Goal: Answer question/provide support

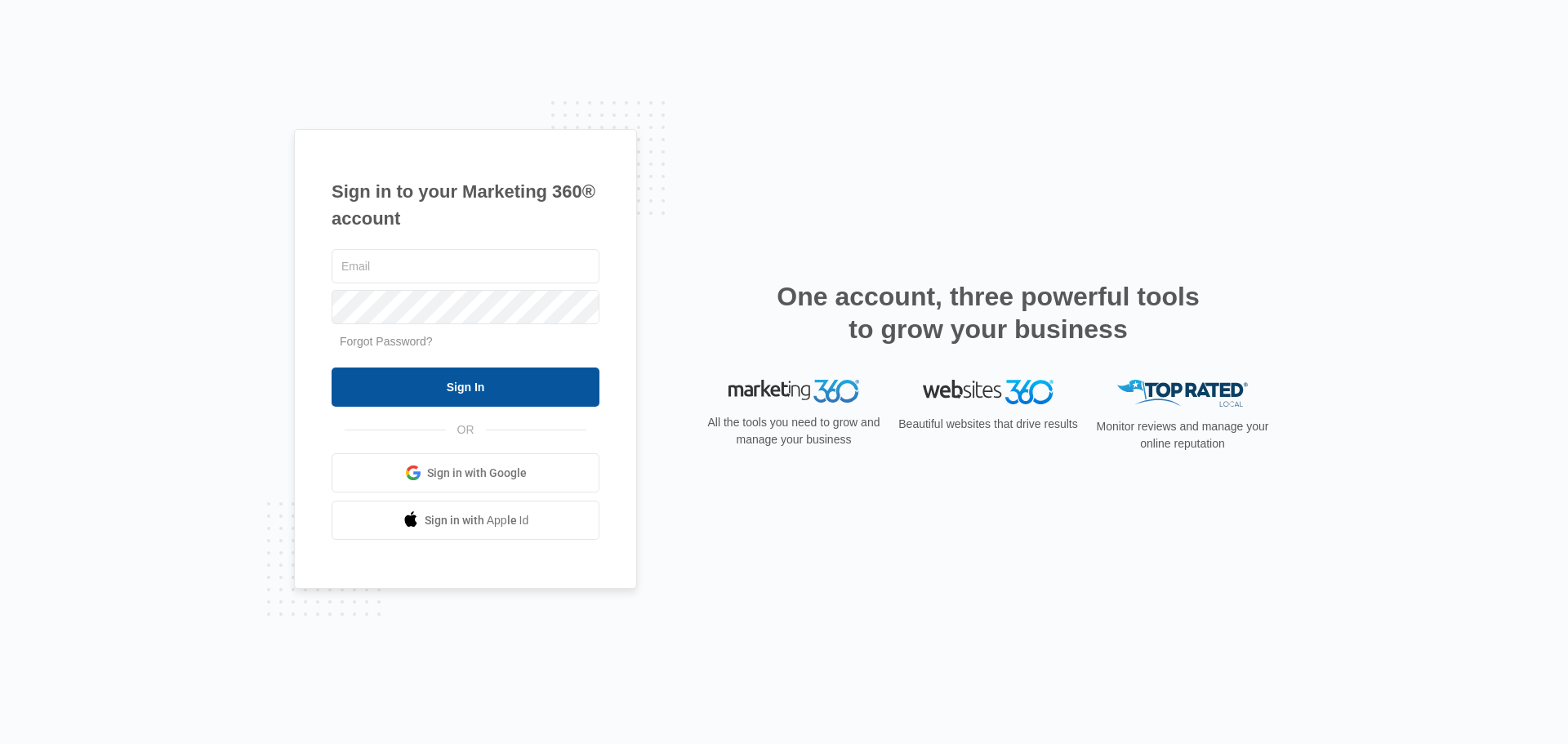
type input "rightwayhomebuilders@gmail.com"
click at [492, 388] on input "Sign In" at bounding box center [465, 386] width 268 height 39
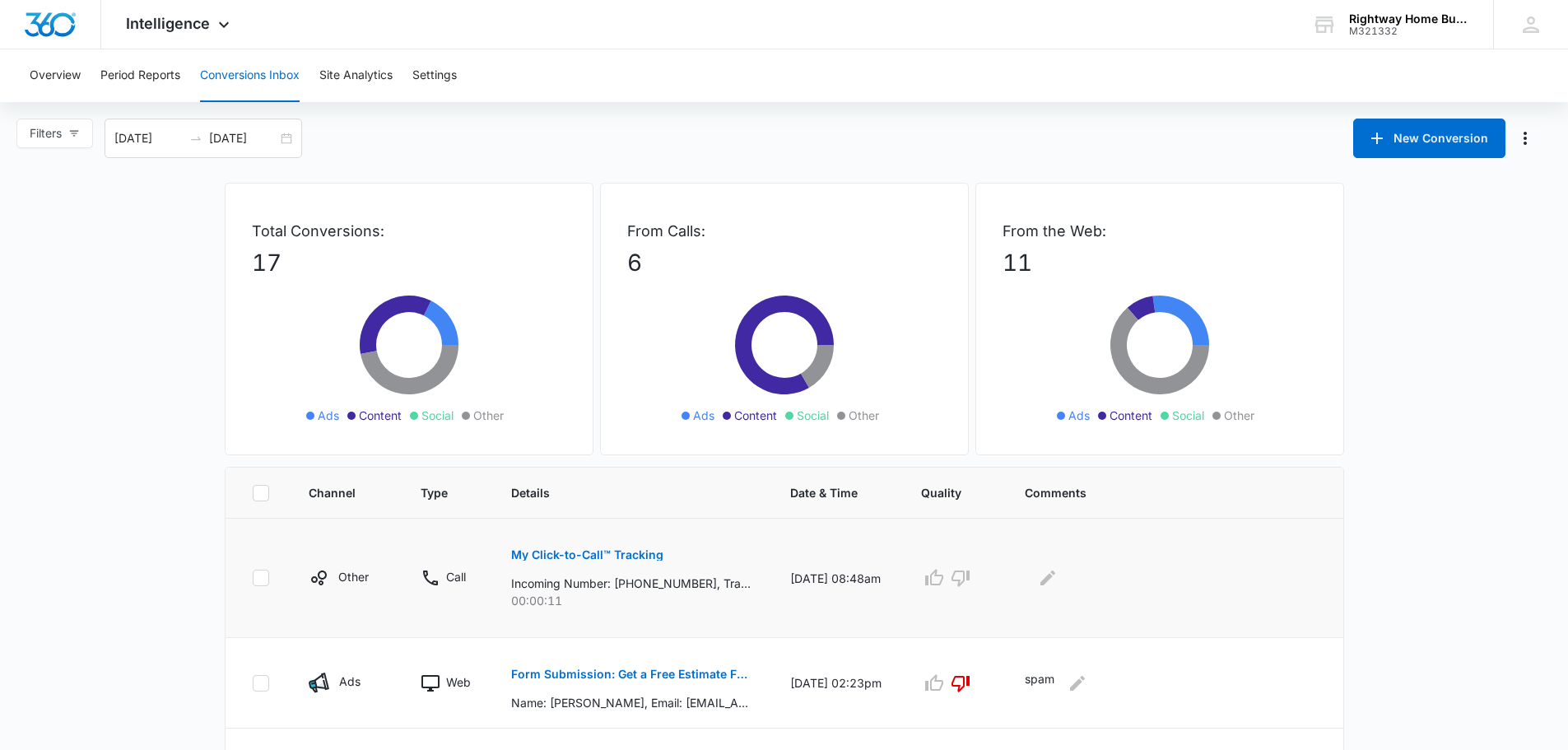
click at [573, 553] on p "My Click-to-Call™ Tracking" at bounding box center [587, 554] width 152 height 12
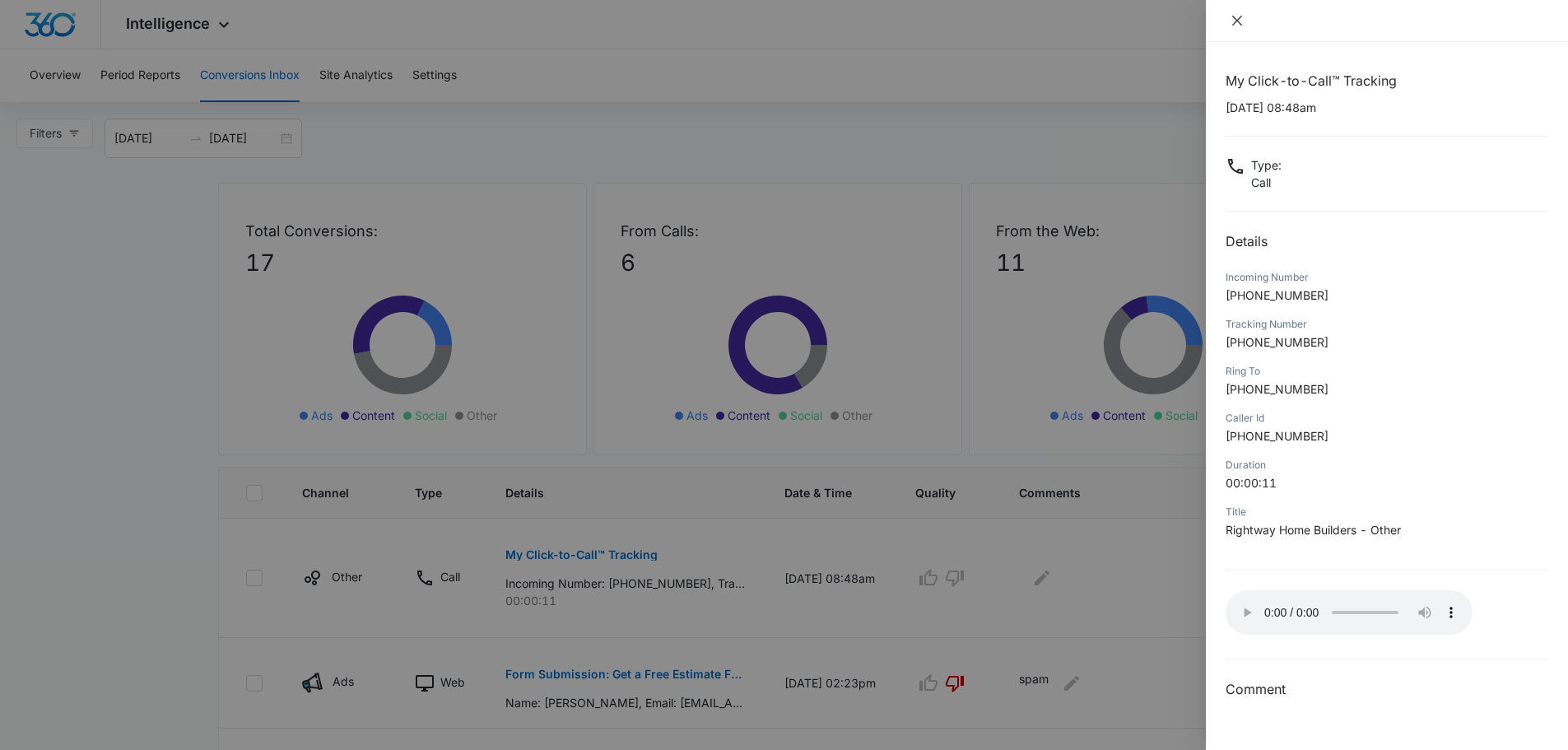
click at [1236, 13] on button "Close" at bounding box center [1236, 20] width 23 height 15
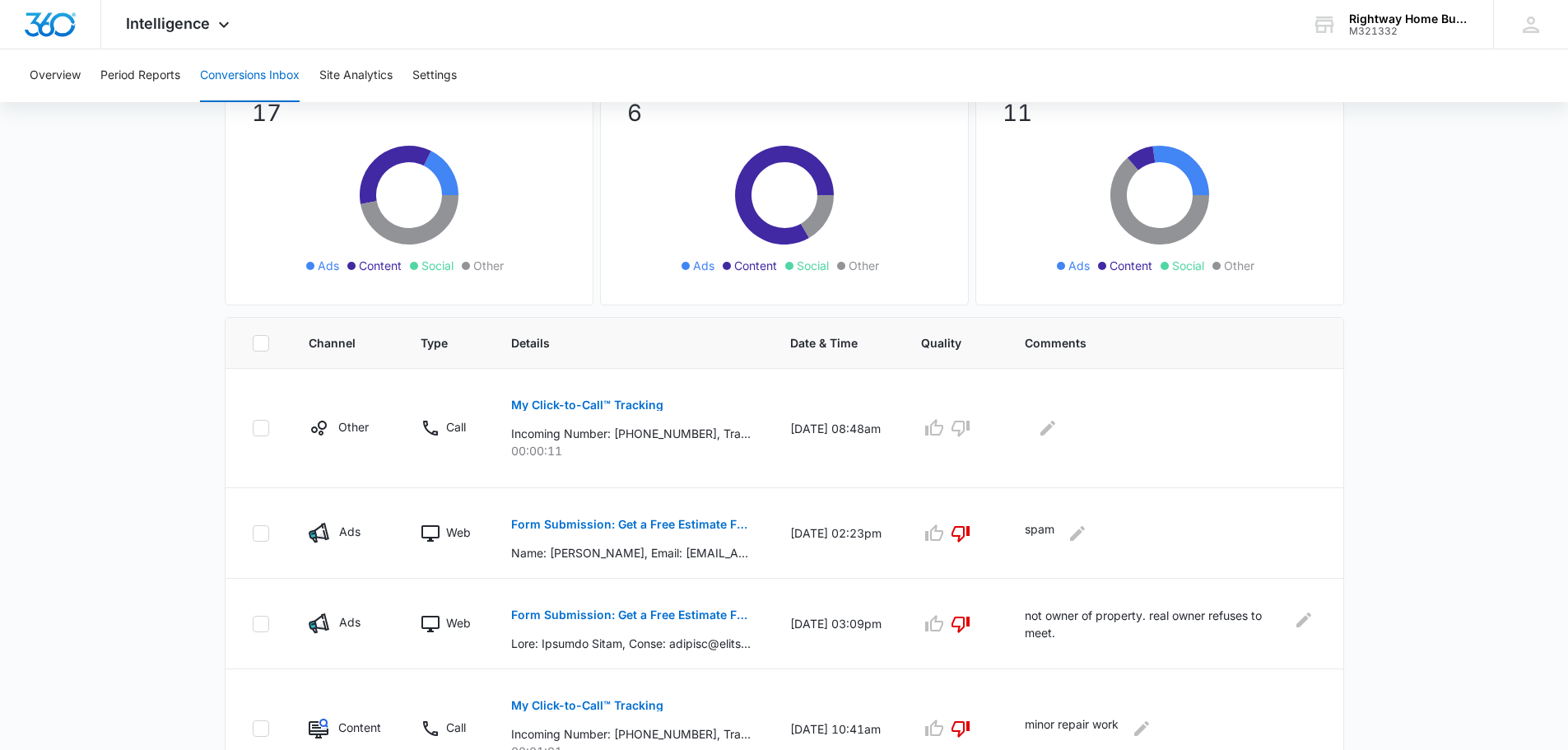
scroll to position [165, 0]
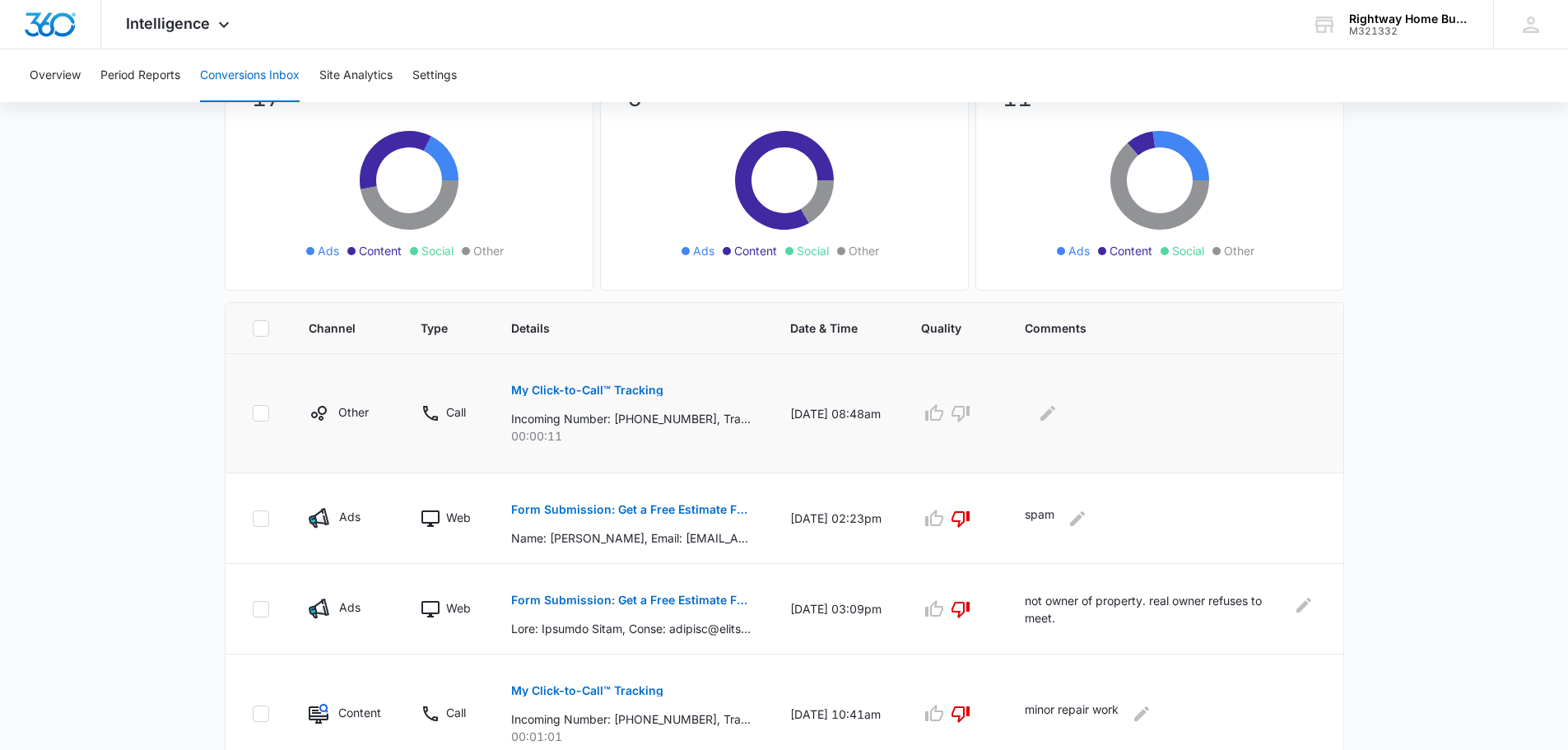
click at [583, 384] on button "My Click-to-Call™ Tracking" at bounding box center [587, 389] width 152 height 39
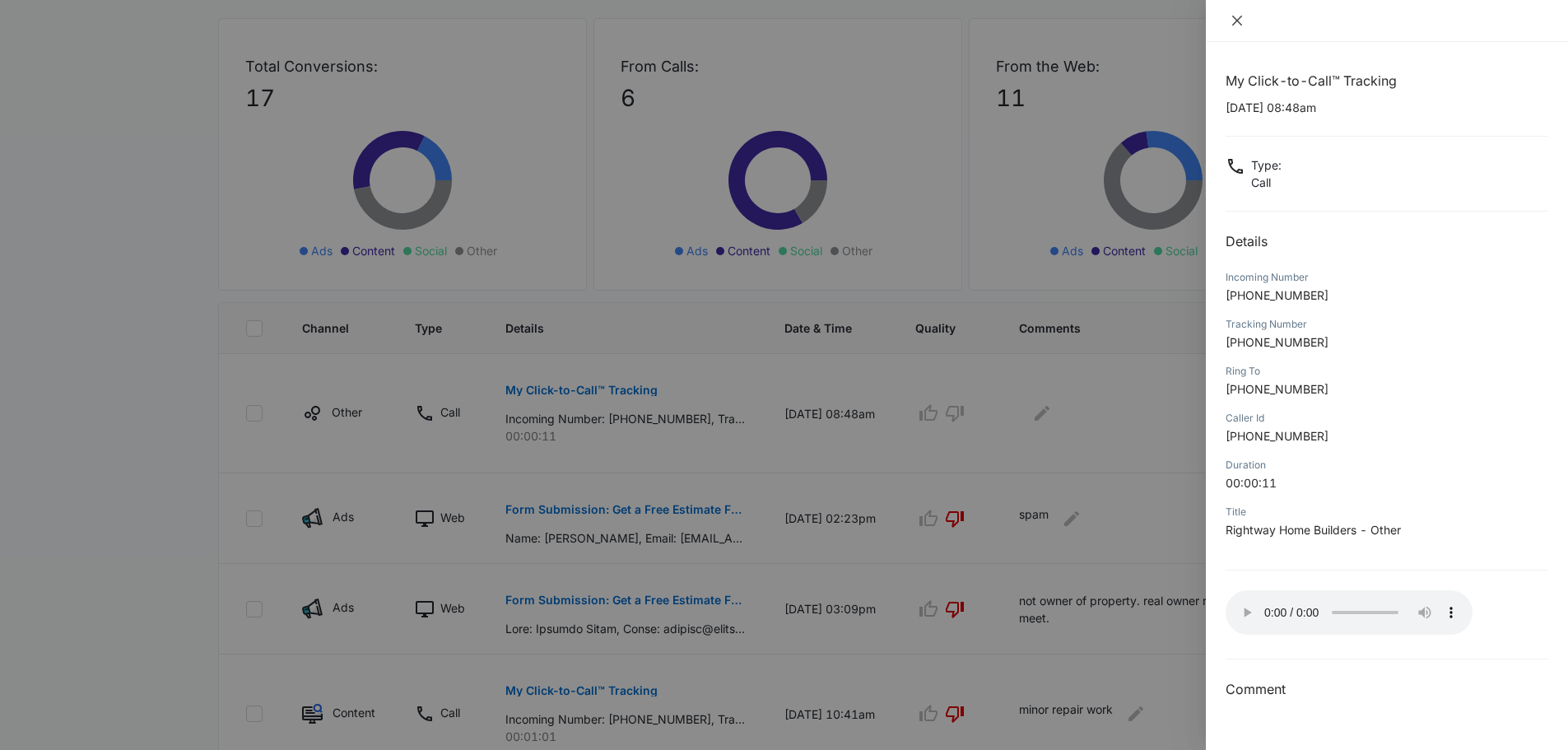
click at [1230, 17] on icon "close" at bounding box center [1236, 20] width 13 height 13
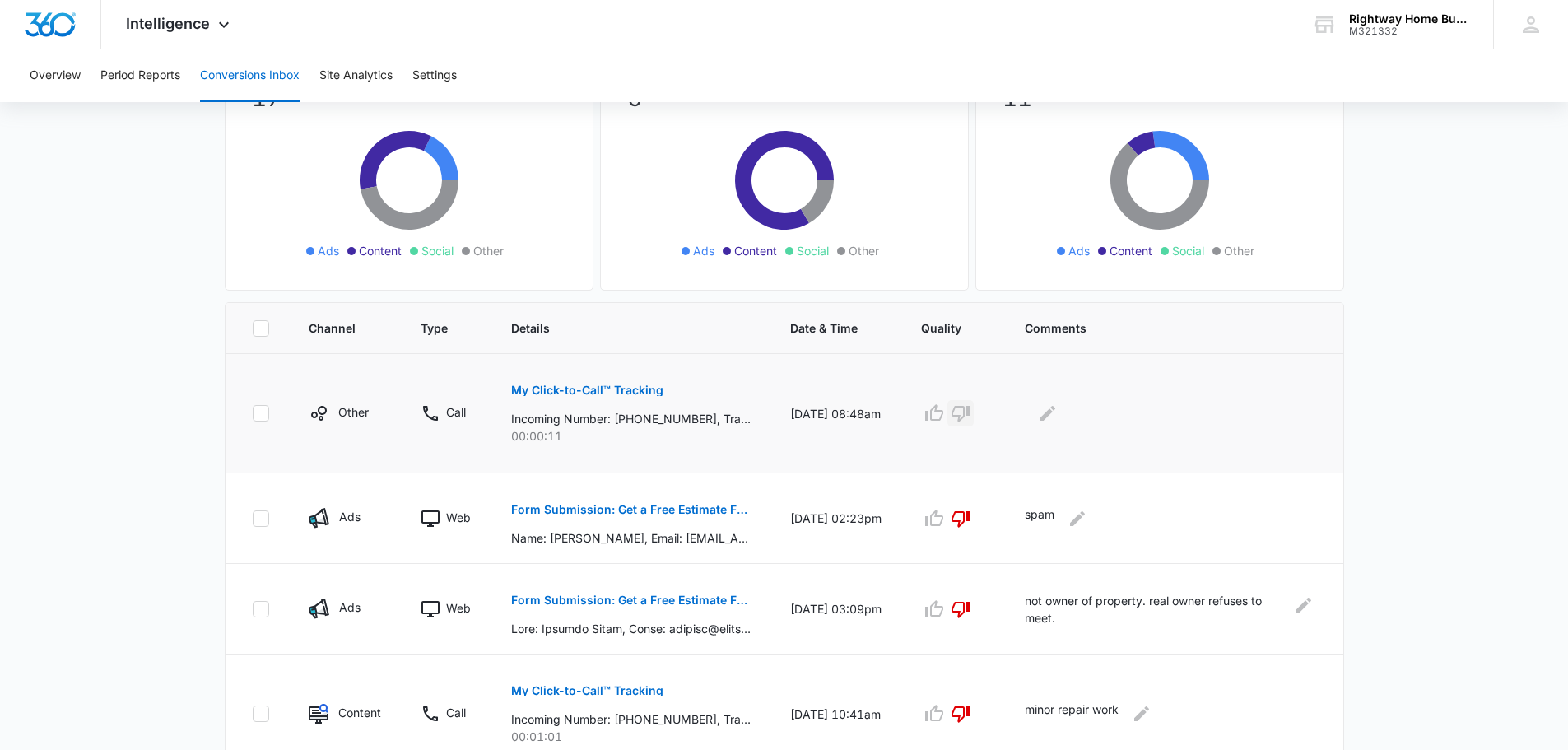
click at [970, 418] on icon "button" at bounding box center [961, 413] width 20 height 20
click at [1055, 414] on icon "Edit Comments" at bounding box center [1048, 413] width 15 height 15
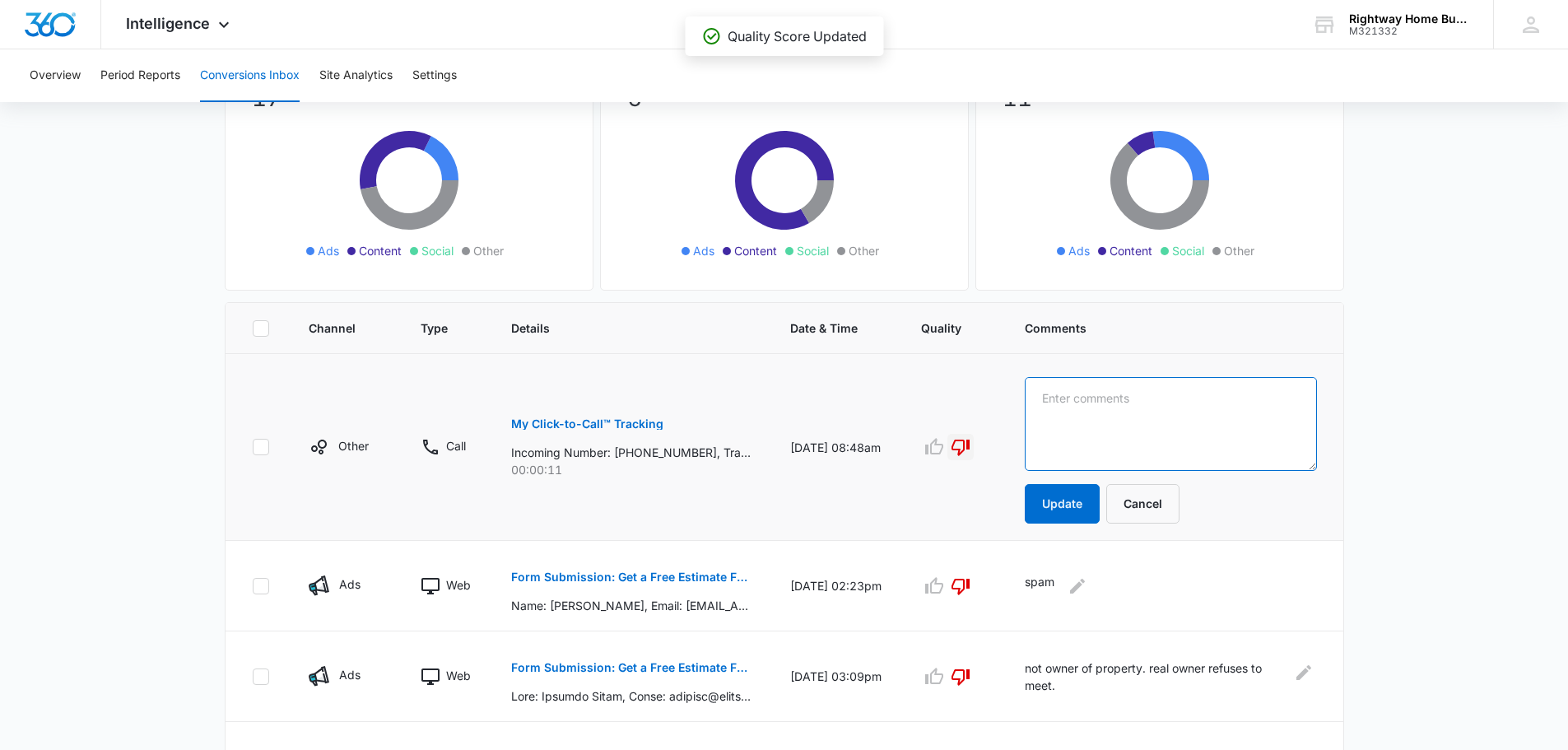
click at [1086, 405] on textarea at bounding box center [1171, 424] width 291 height 93
click at [1064, 398] on textarea "financing call" at bounding box center [1171, 424] width 291 height 93
type textarea "contractor financing call"
click at [1076, 508] on button "Update" at bounding box center [1062, 503] width 75 height 39
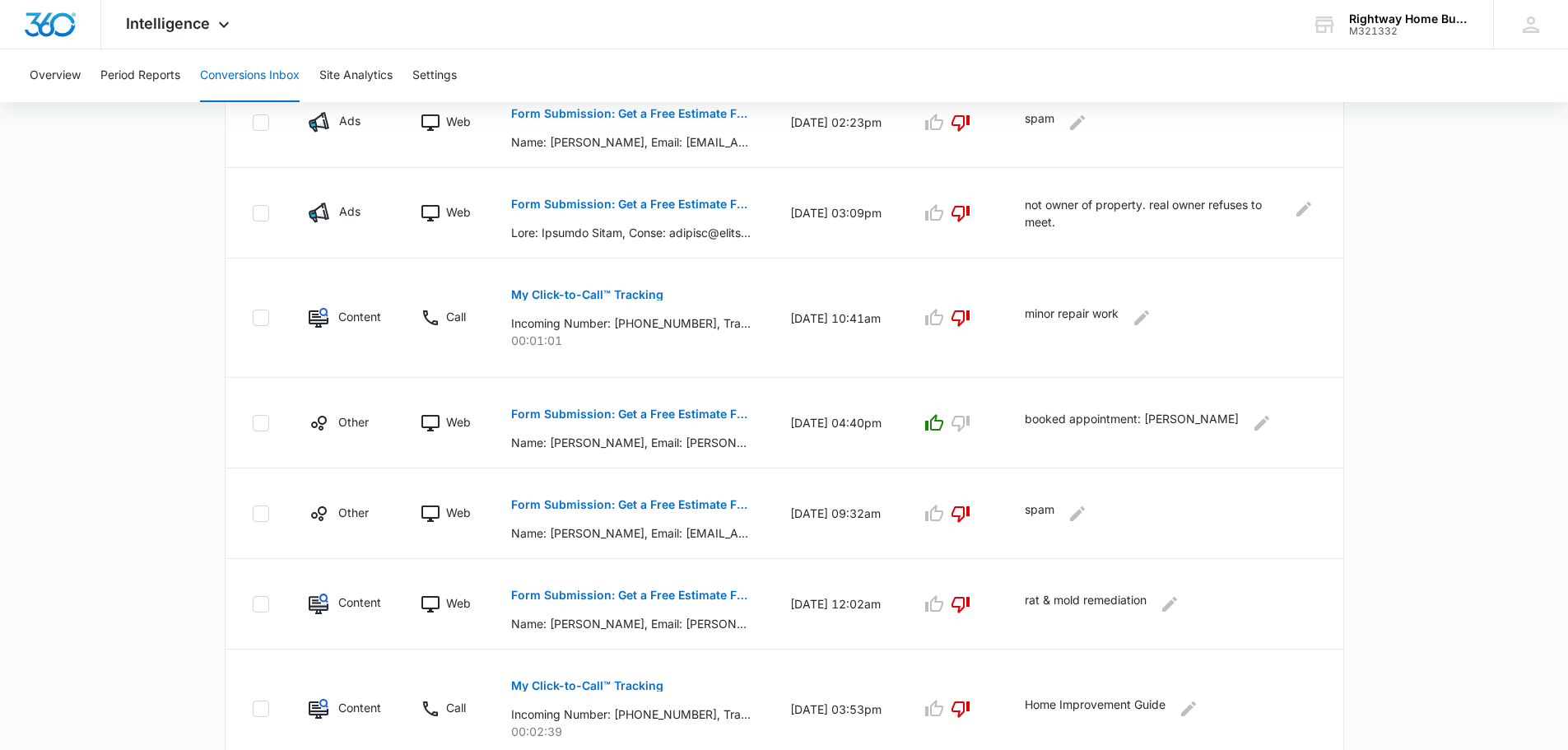
scroll to position [576, 0]
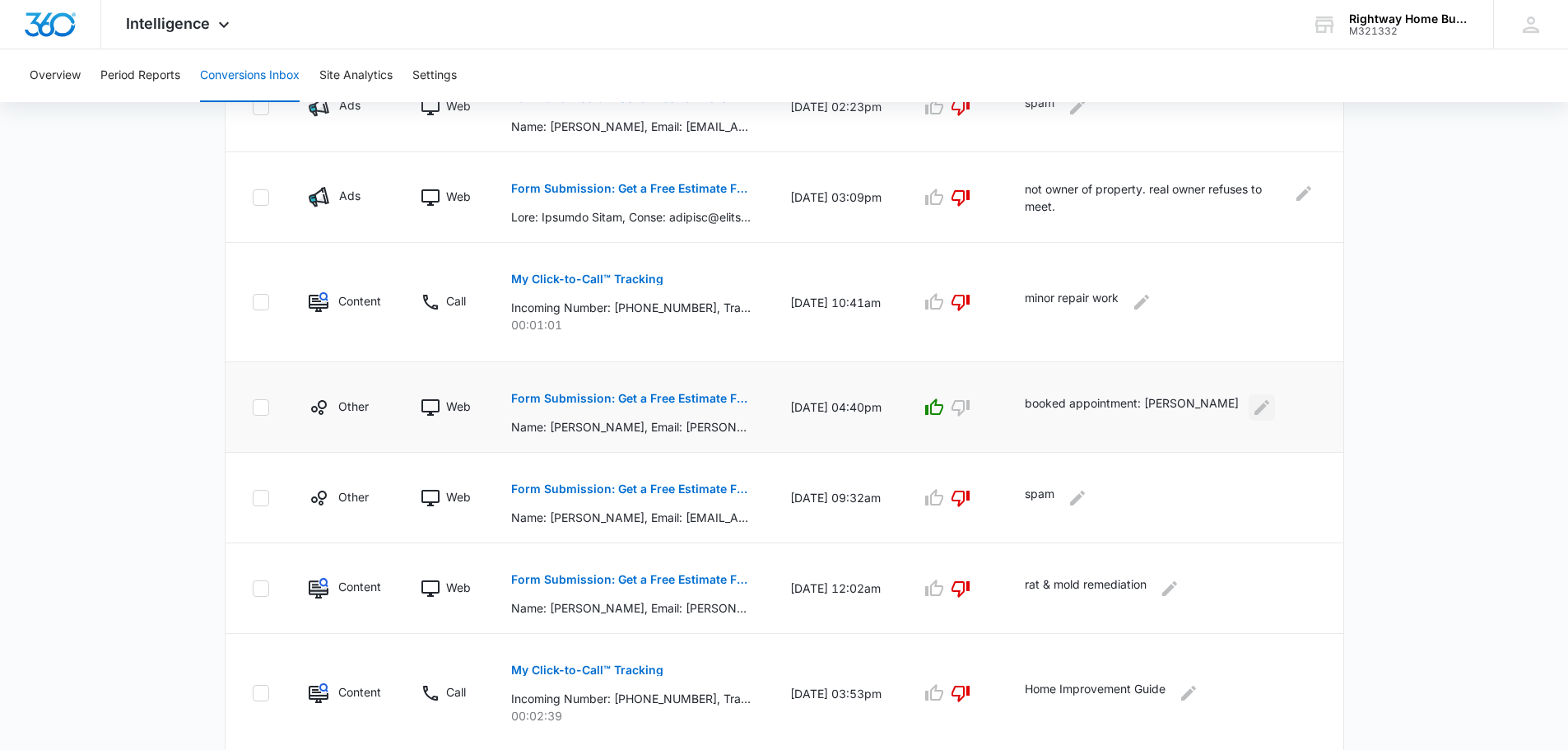
click at [1271, 414] on icon "Edit Comments" at bounding box center [1262, 408] width 20 height 20
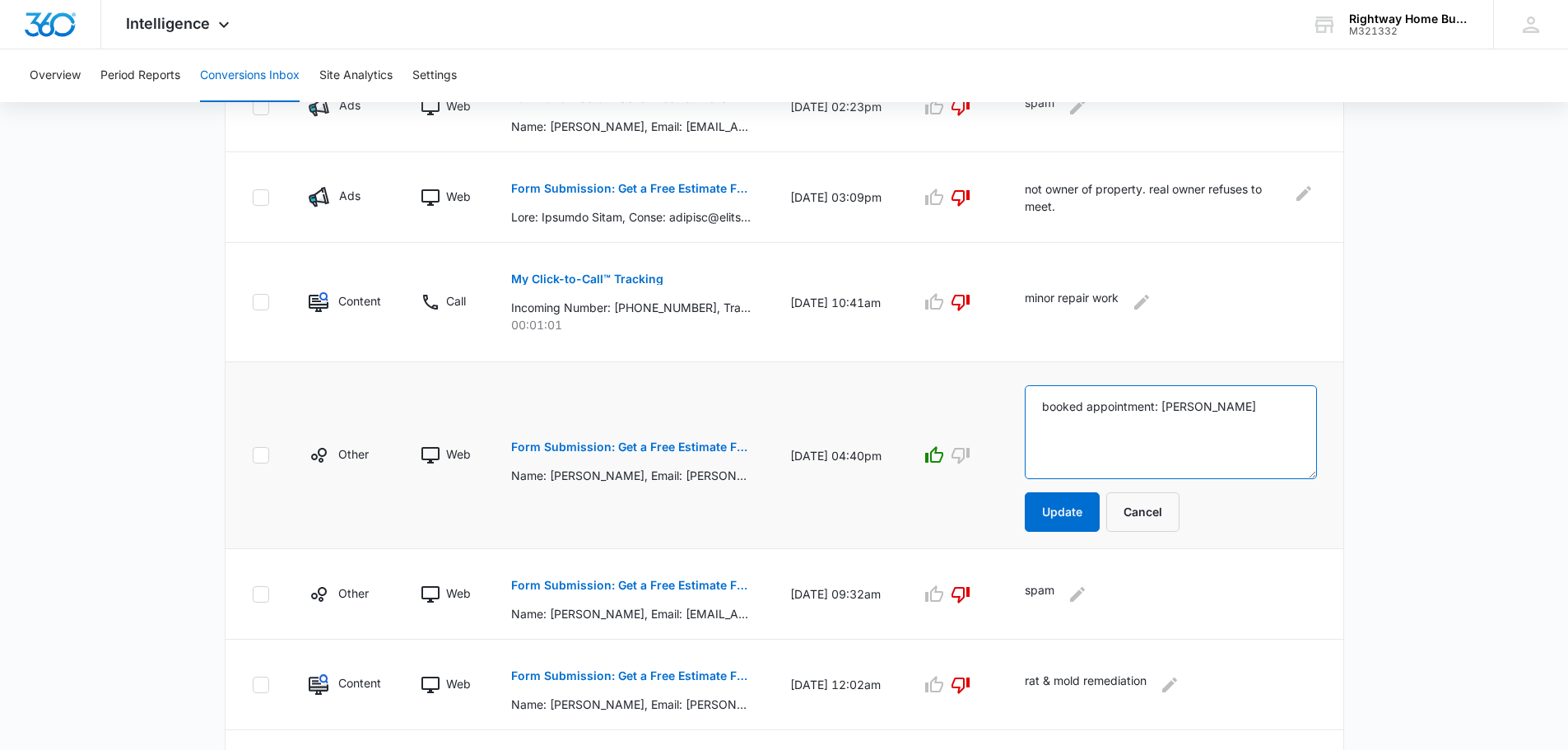
click at [1065, 406] on textarea "booked appointment: [PERSON_NAME]" at bounding box center [1171, 431] width 291 height 93
click at [1064, 423] on textarea "CANCELLED booked appointment: [PERSON_NAME]" at bounding box center [1171, 431] width 291 height 93
click at [1250, 412] on textarea "CANCELLED booked appointment: [PERSON_NAME]" at bounding box center [1171, 431] width 291 height 93
click at [1247, 405] on textarea "CANCELLED booked appointment: [PERSON_NAME]" at bounding box center [1171, 431] width 291 height 93
click at [1139, 409] on textarea "CANCELLED: [PERSON_NAME]" at bounding box center [1171, 431] width 291 height 93
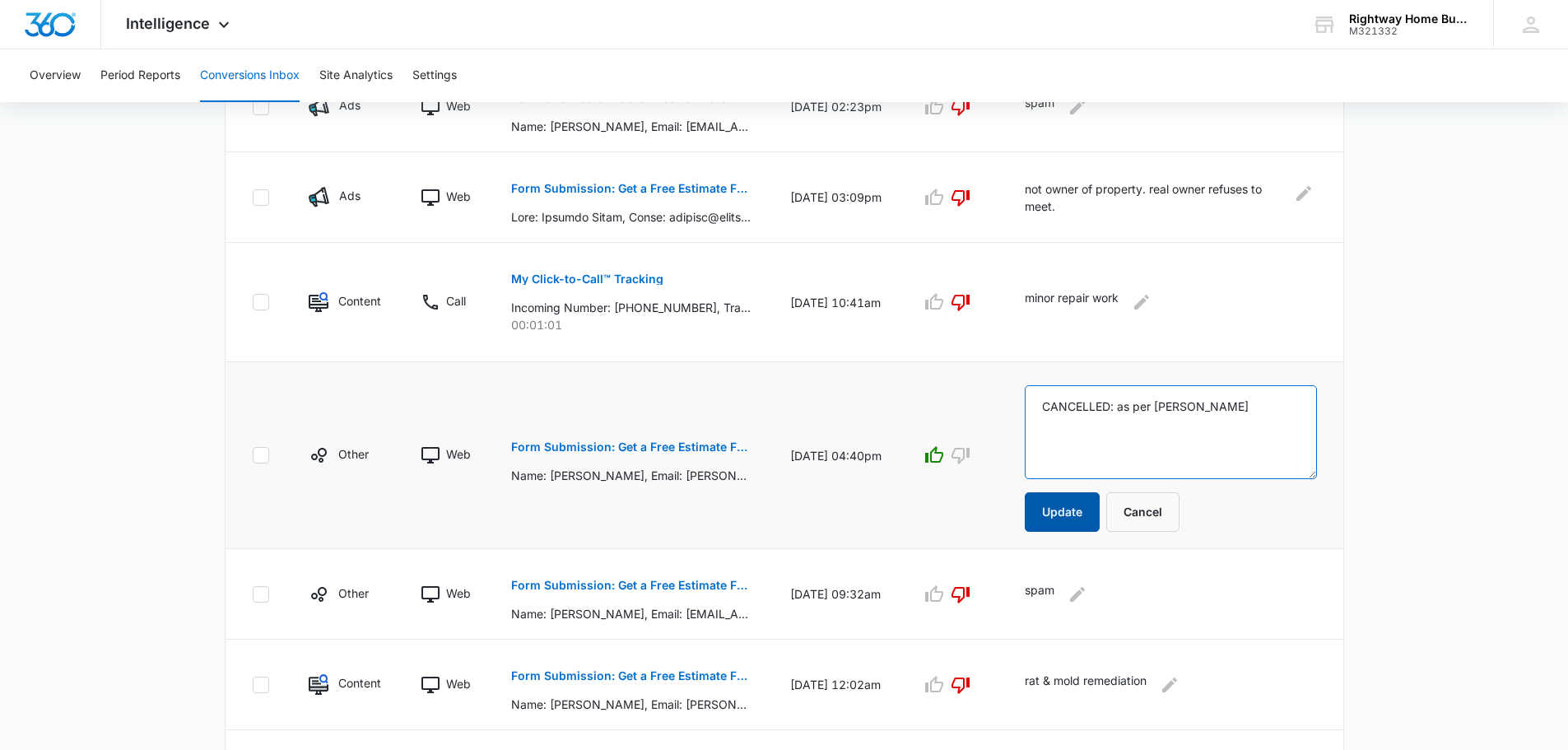
type textarea "CANCELLED: as per [PERSON_NAME]"
click at [1092, 509] on button "Update" at bounding box center [1062, 511] width 75 height 39
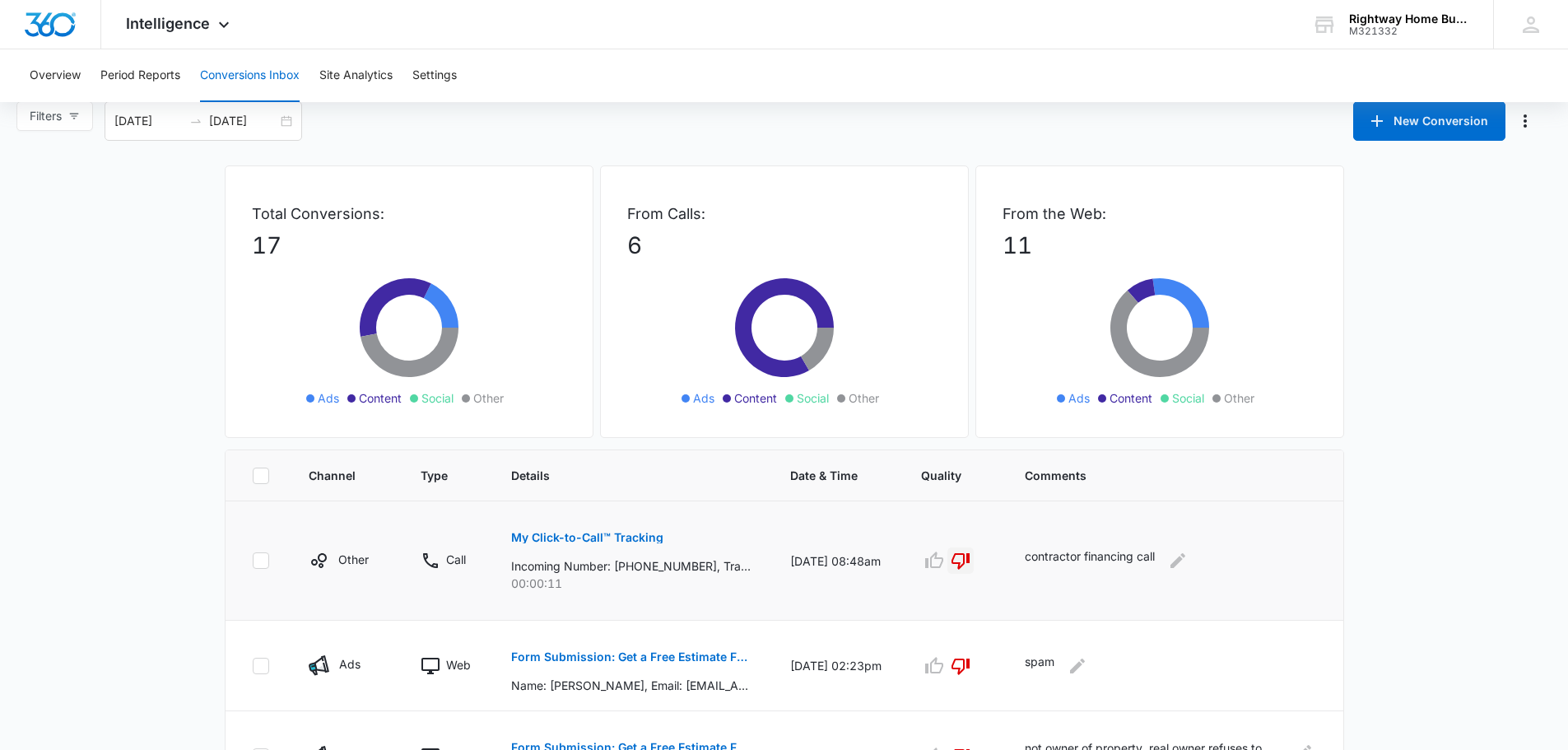
scroll to position [0, 0]
